Goal: Information Seeking & Learning: Learn about a topic

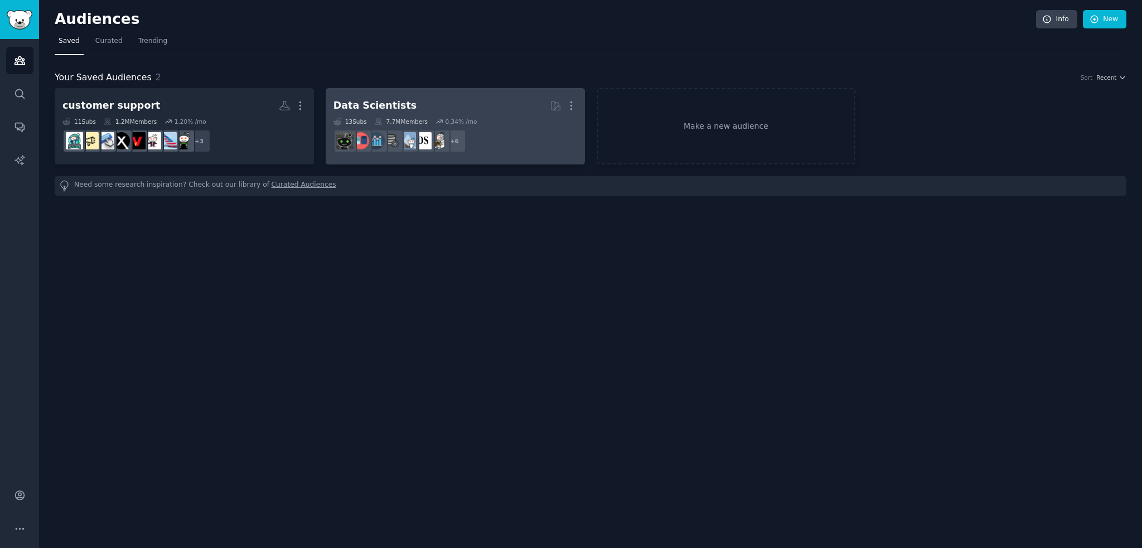
click at [470, 109] on h2 "Data Scientists More" at bounding box center [456, 106] width 244 height 20
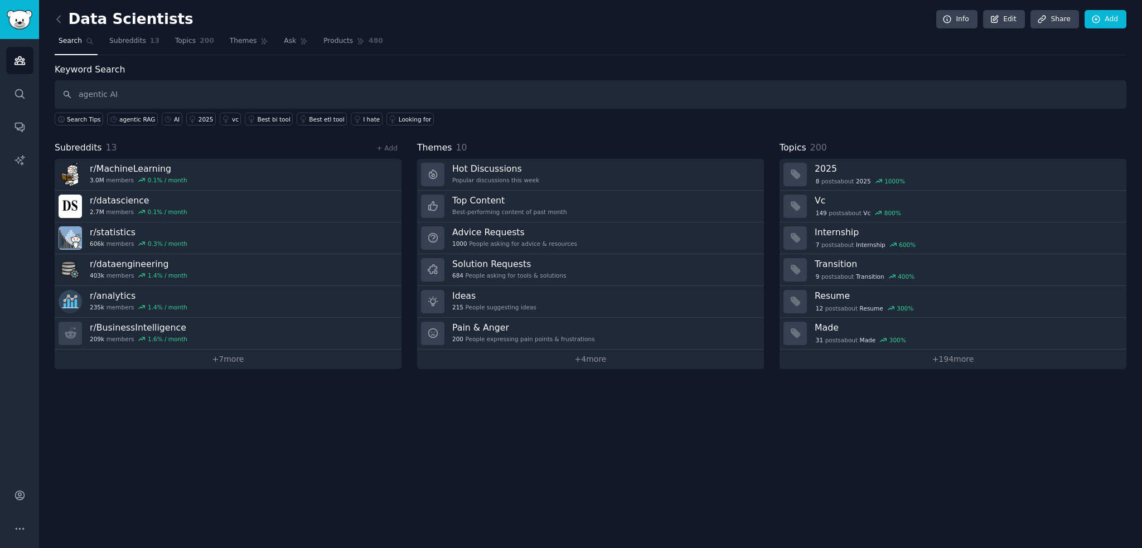
type input "agentic AI"
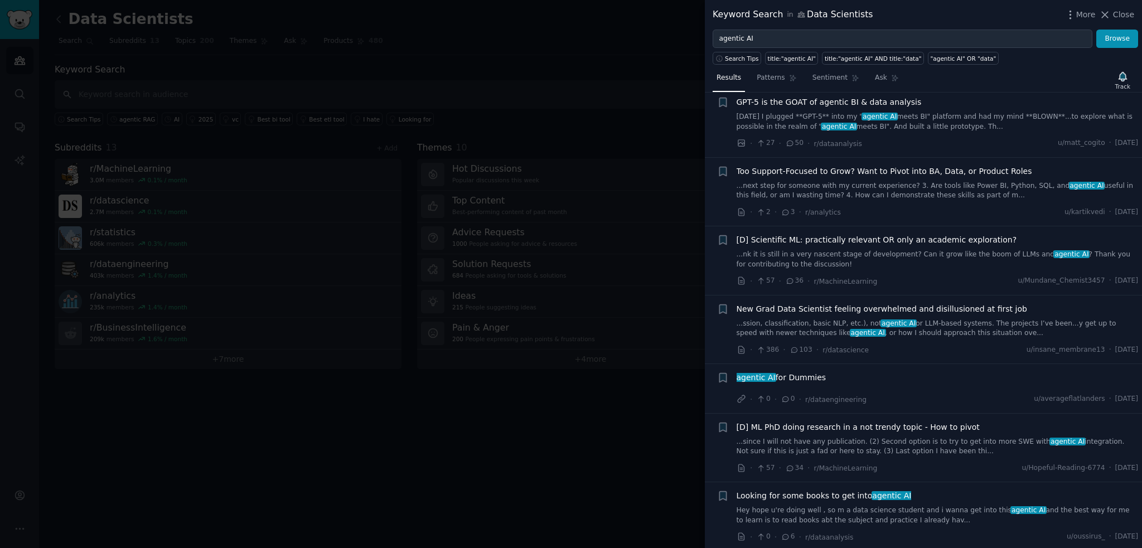
scroll to position [948, 0]
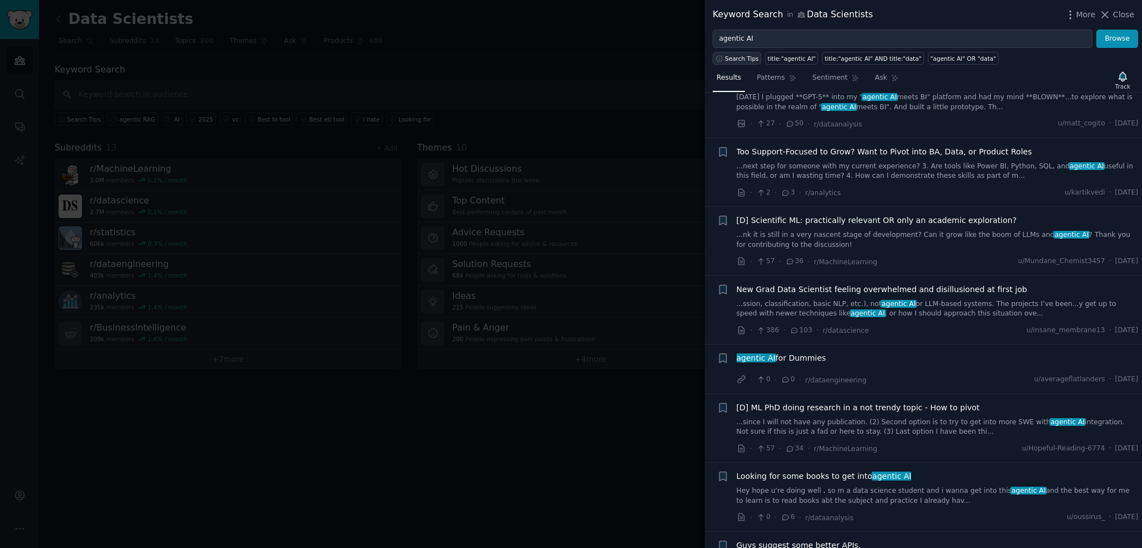
click at [730, 60] on span "Search Tips" at bounding box center [742, 59] width 34 height 8
click at [941, 41] on input "agentic AI" at bounding box center [903, 39] width 380 height 19
